Goal: Check status

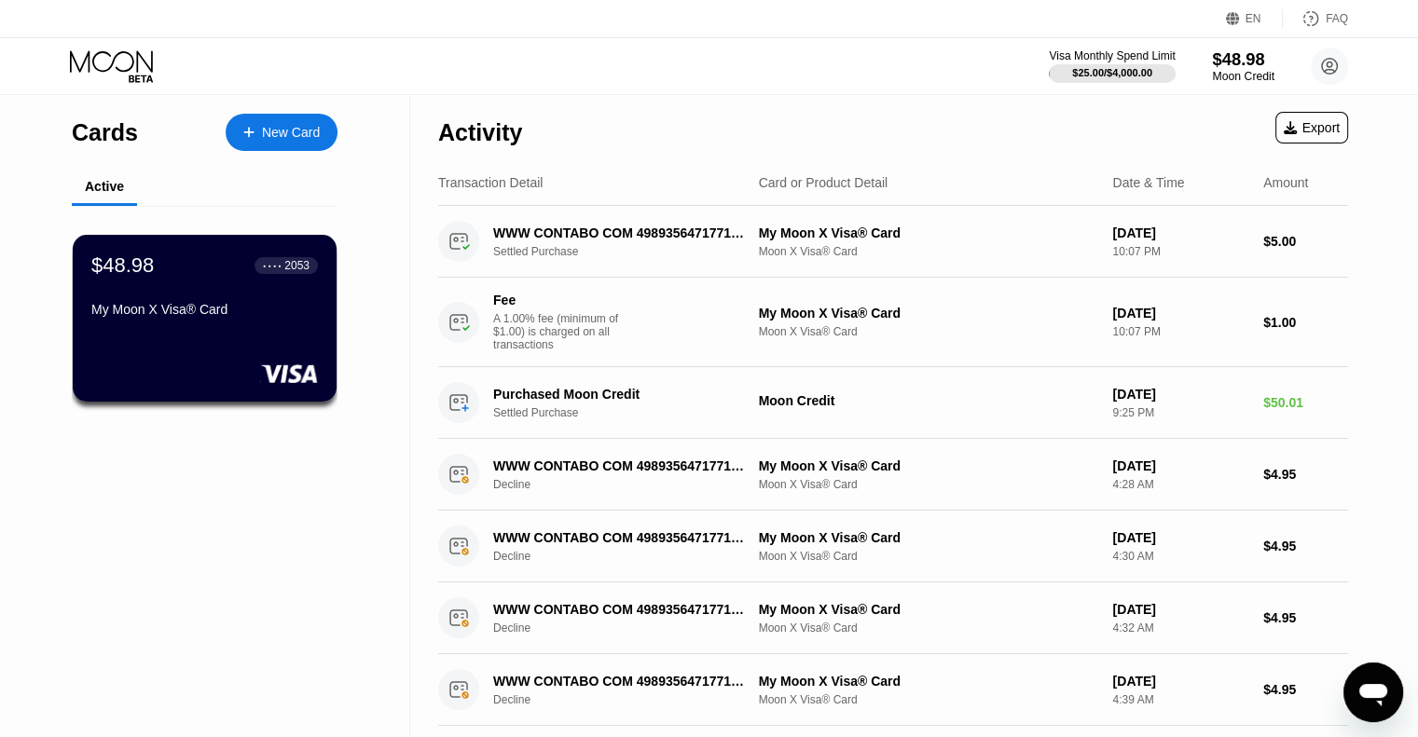
click at [1234, 65] on div "$48.98" at bounding box center [1243, 59] width 62 height 20
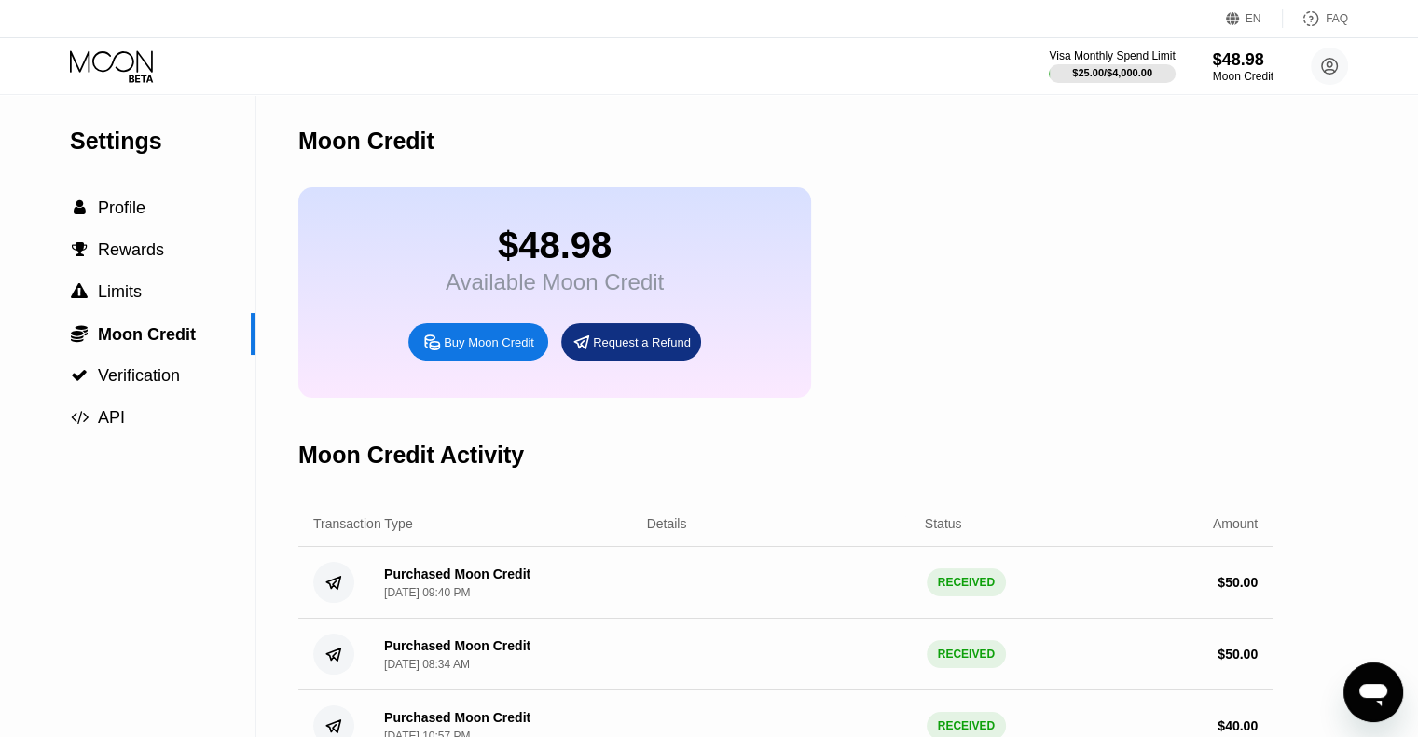
click at [91, 74] on icon at bounding box center [113, 66] width 87 height 33
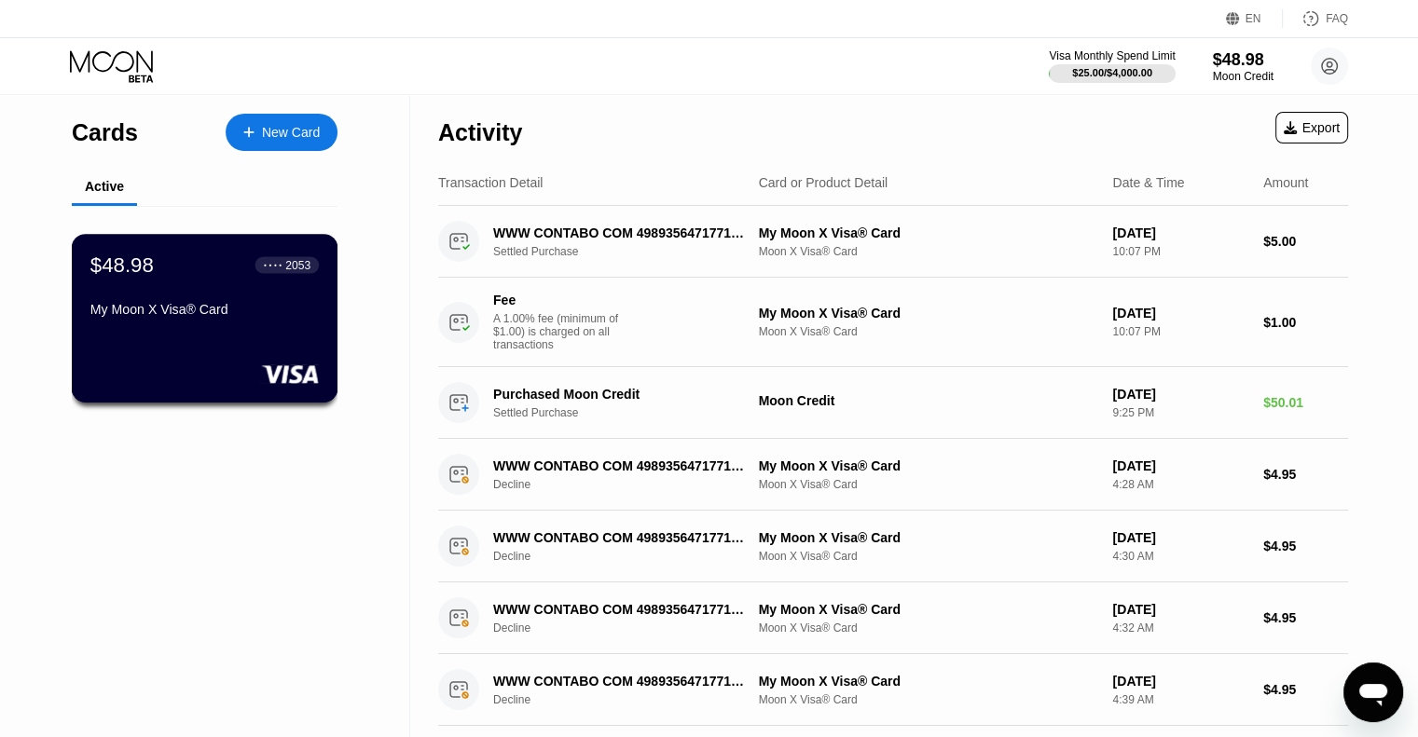
click at [273, 283] on div "$48.98 ● ● ● ● 2053 My Moon X Visa® Card" at bounding box center [204, 289] width 228 height 72
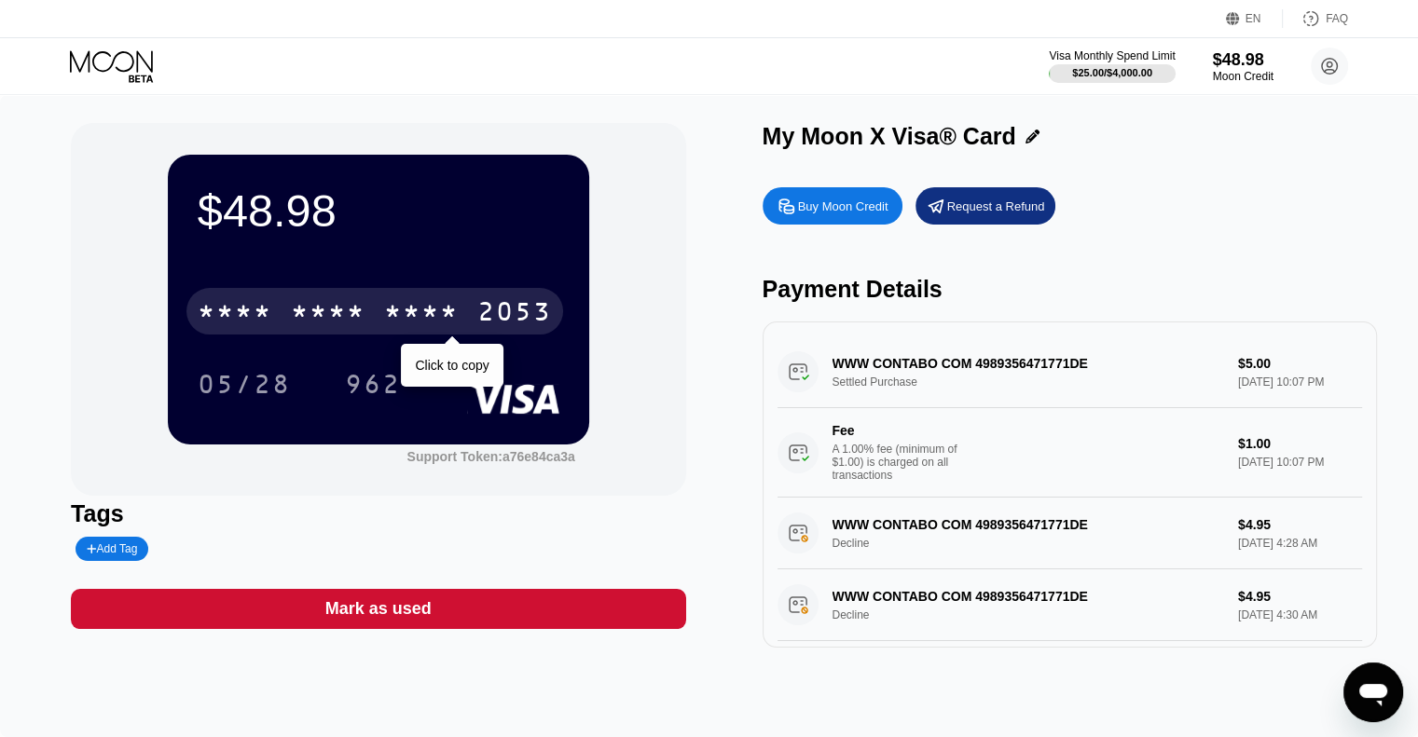
click at [411, 303] on div "* * * *" at bounding box center [421, 314] width 75 height 30
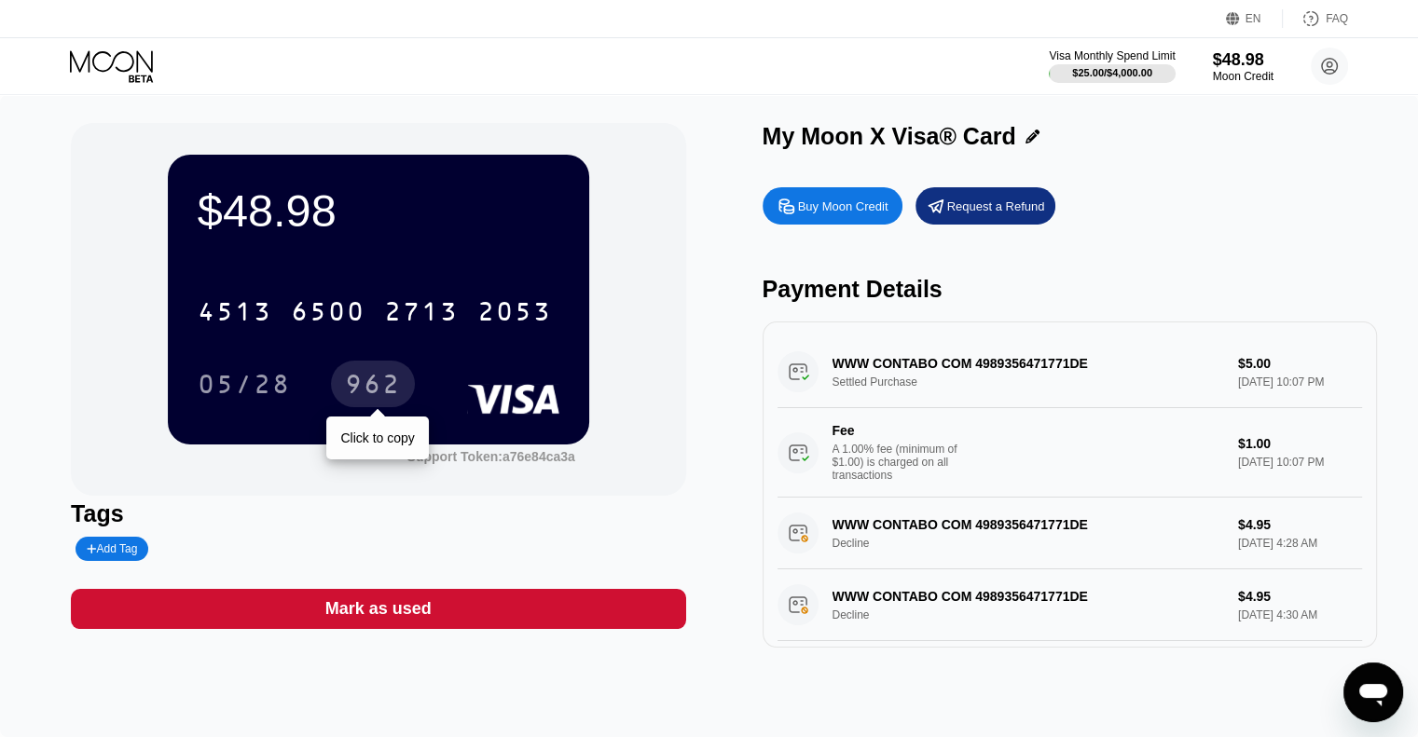
click at [363, 379] on div "962" at bounding box center [373, 387] width 56 height 30
